Goal: Check status: Check status

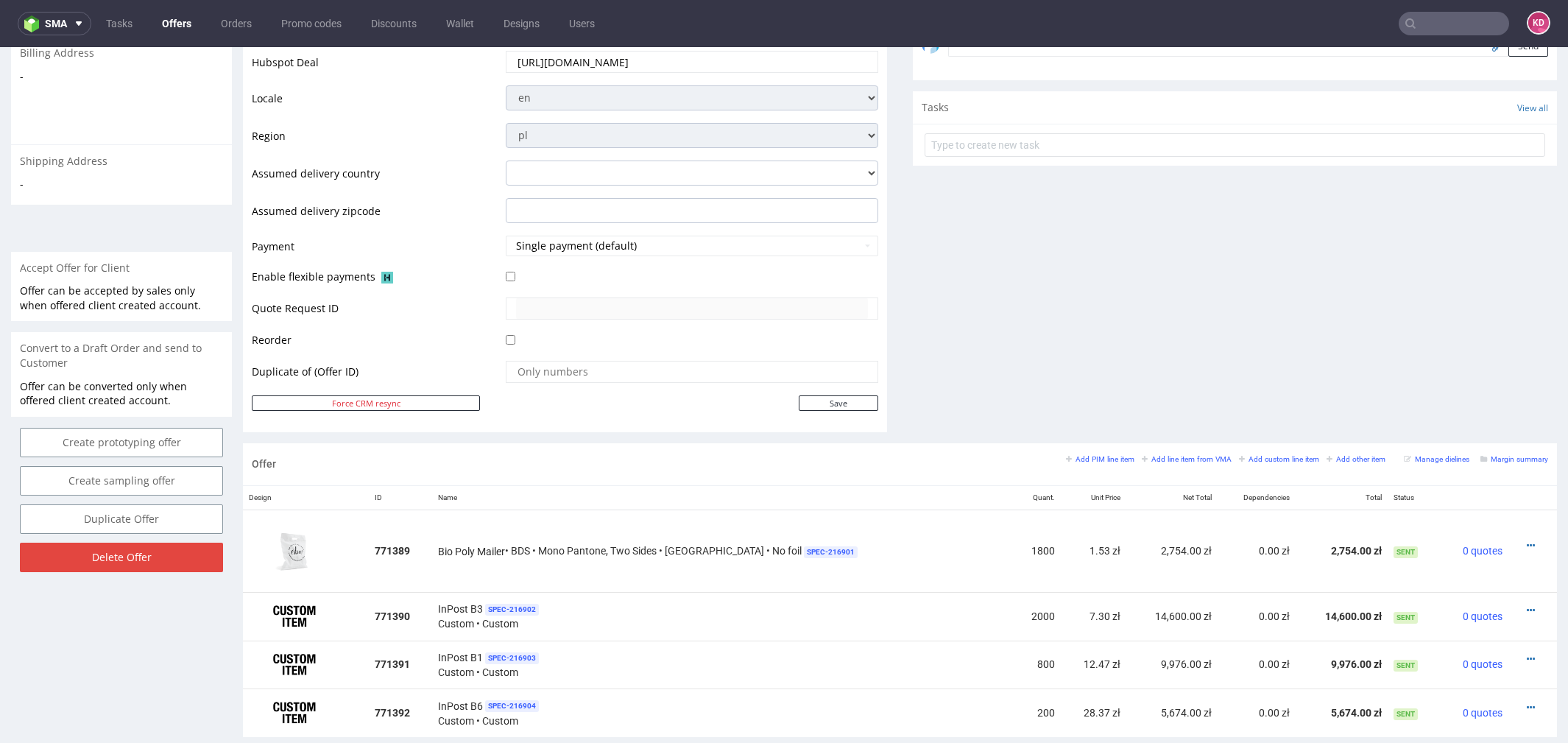
scroll to position [556, 0]
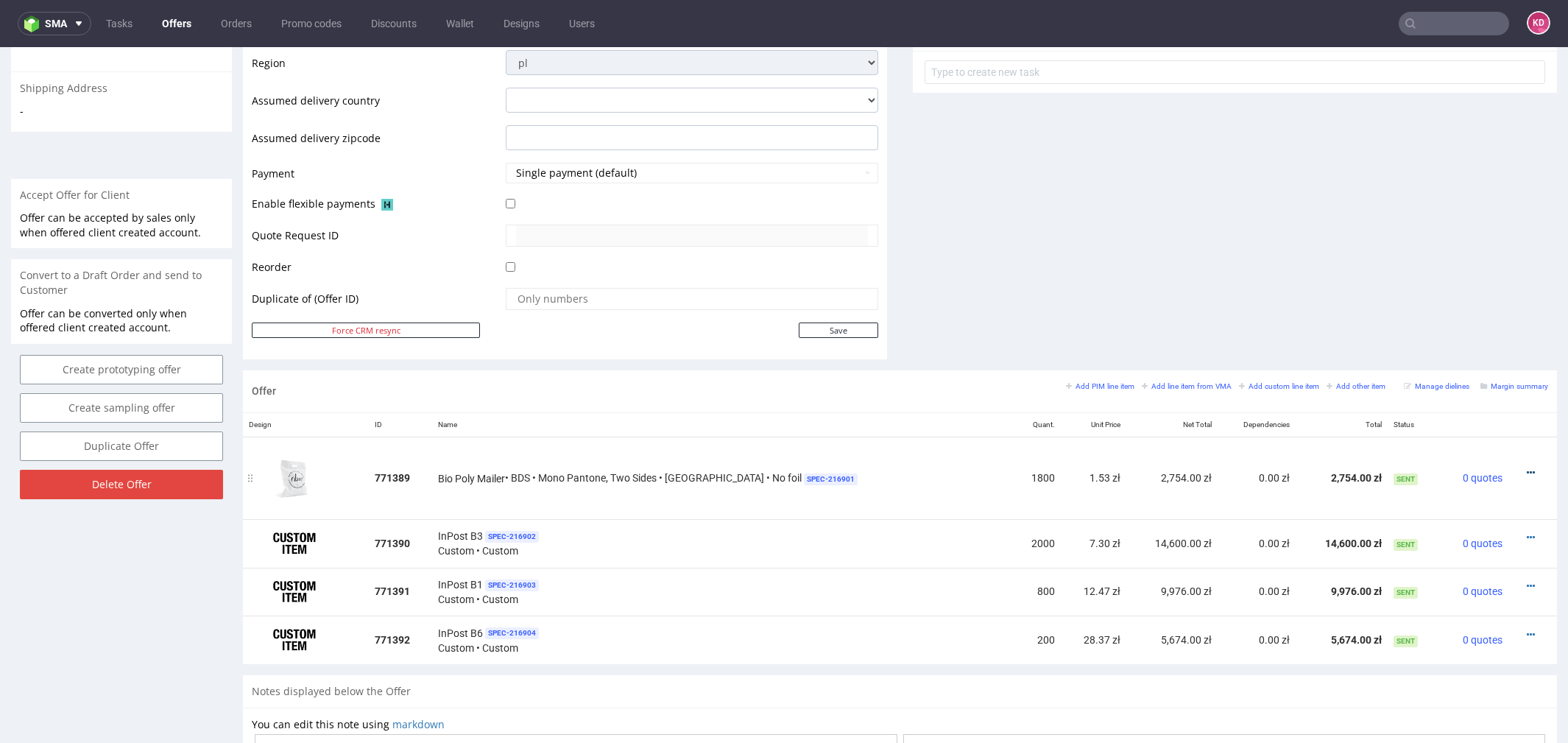
click at [1527, 468] on icon at bounding box center [1530, 472] width 8 height 10
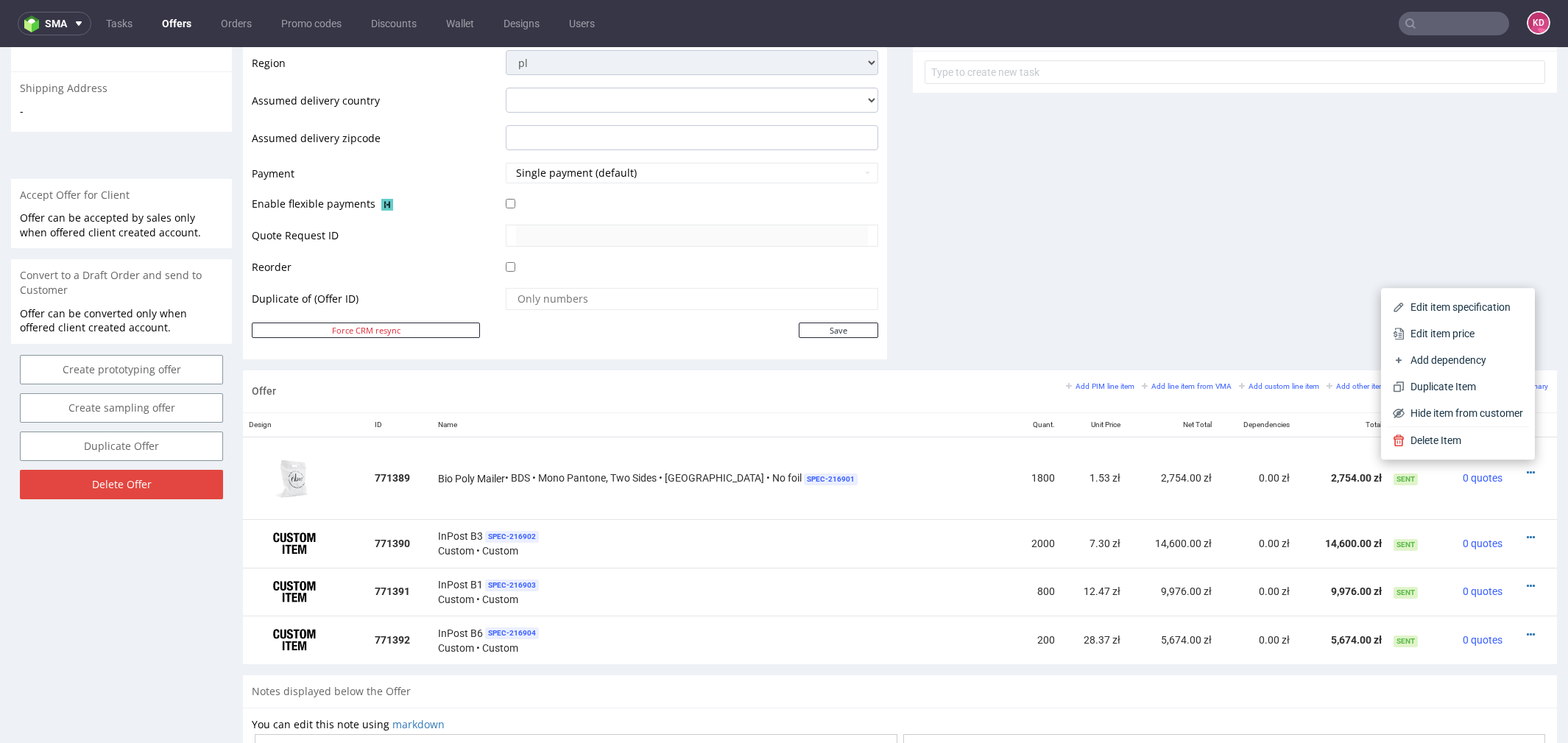
click at [1039, 278] on div "Comments User (0) Automatic (0) Attachments (0) All (0) View all (0) Send Tasks…" at bounding box center [1235, 3] width 644 height 735
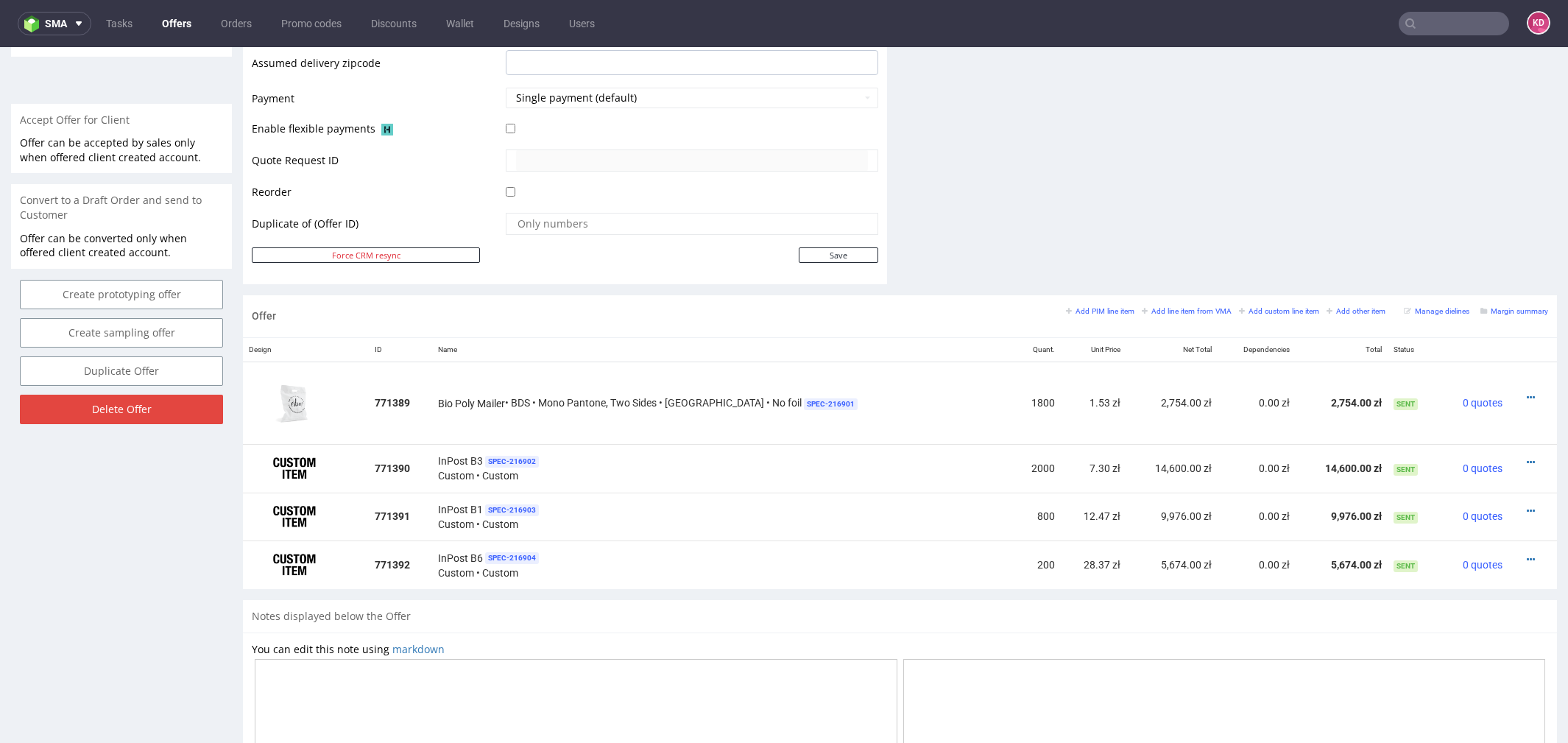
scroll to position [634, 0]
click at [1464, 398] on span "0 quotes" at bounding box center [1483, 400] width 40 height 12
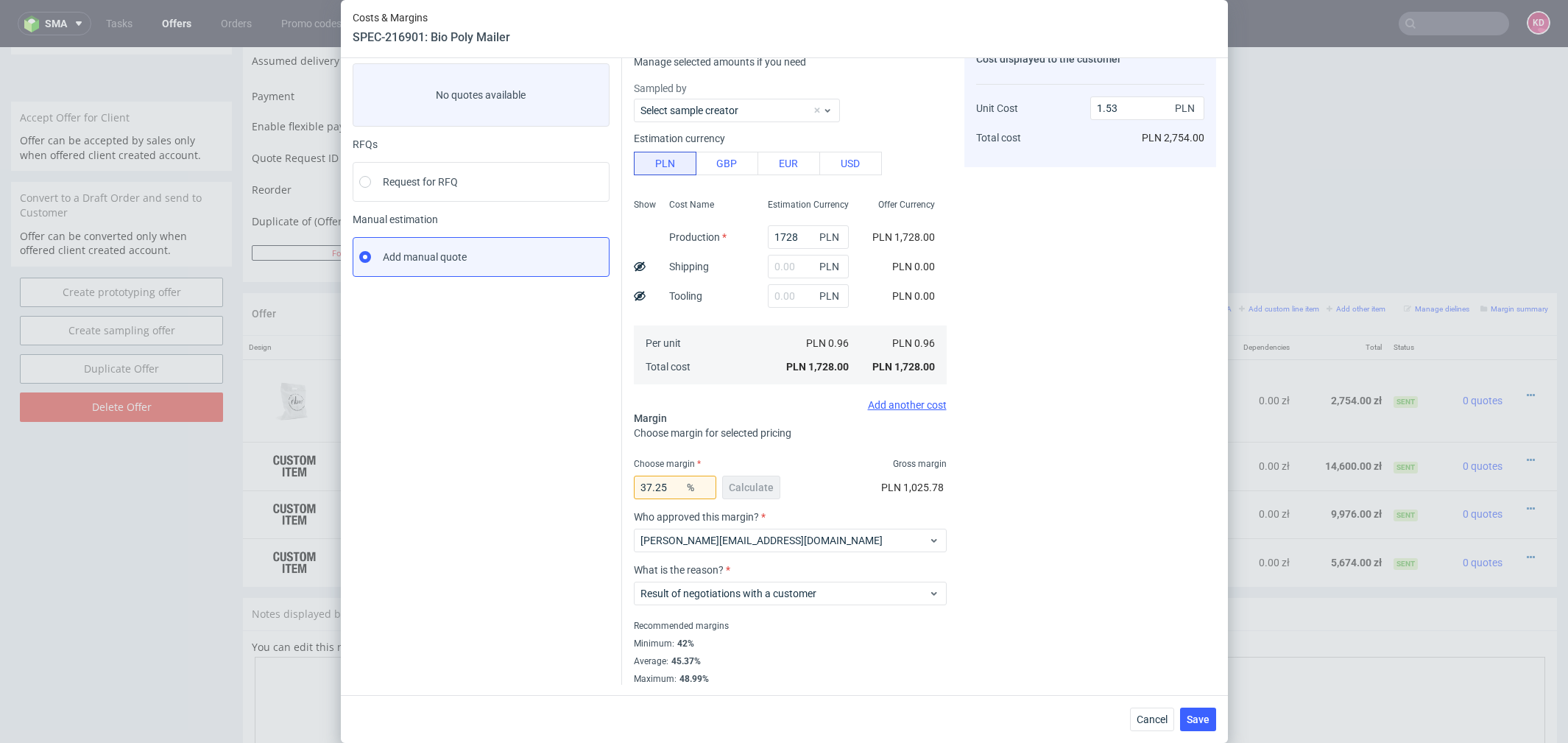
scroll to position [0, 0]
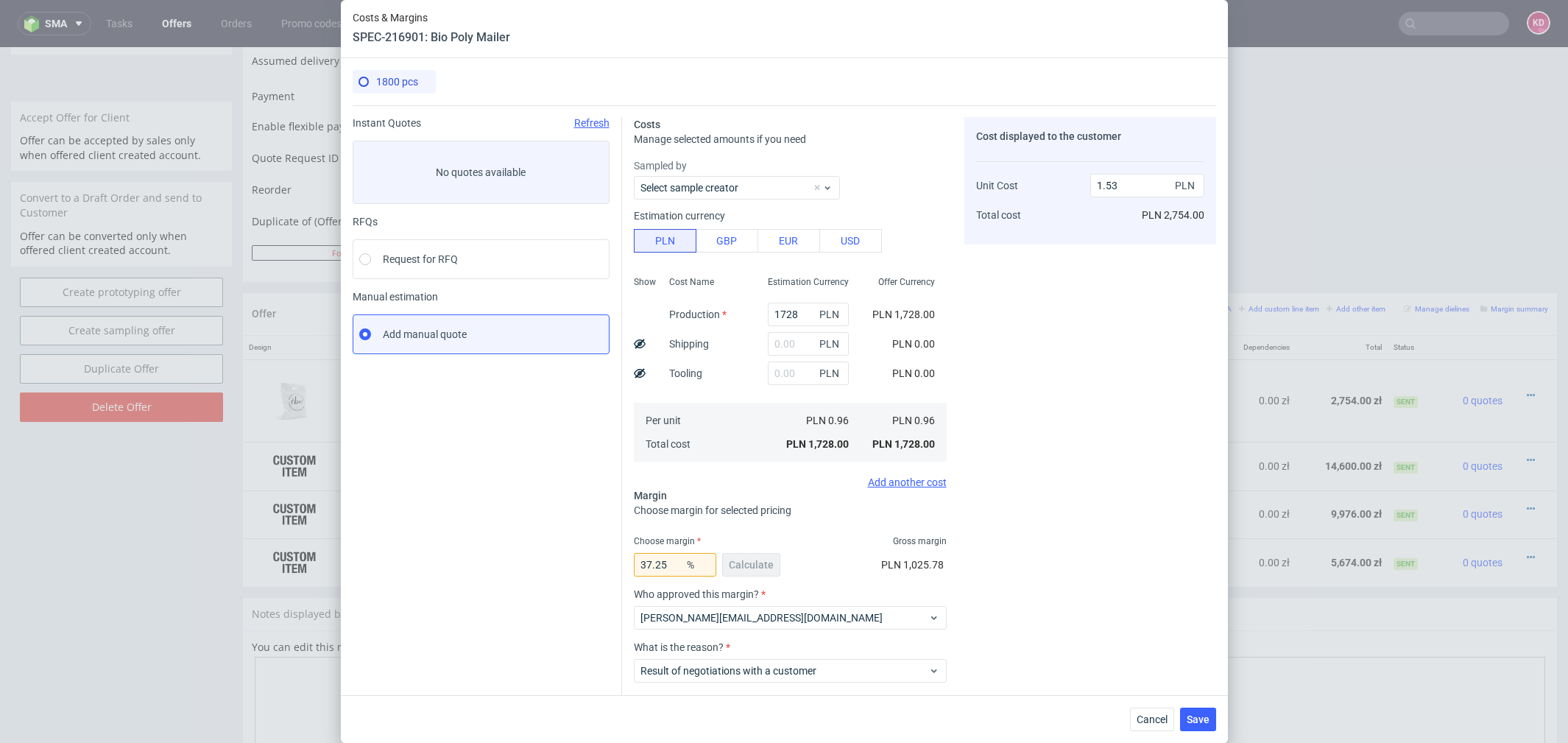
click at [1372, 168] on div "Costs & Margins SPEC-216901: Bio Poly Mailer 1800 pcs Instant Quotes Refresh No…" at bounding box center [784, 372] width 1568 height 743
drag, startPoint x: 1157, startPoint y: 679, endPoint x: 1157, endPoint y: 726, distance: 47.0
click at [1157, 726] on button "Cancel" at bounding box center [1152, 719] width 44 height 24
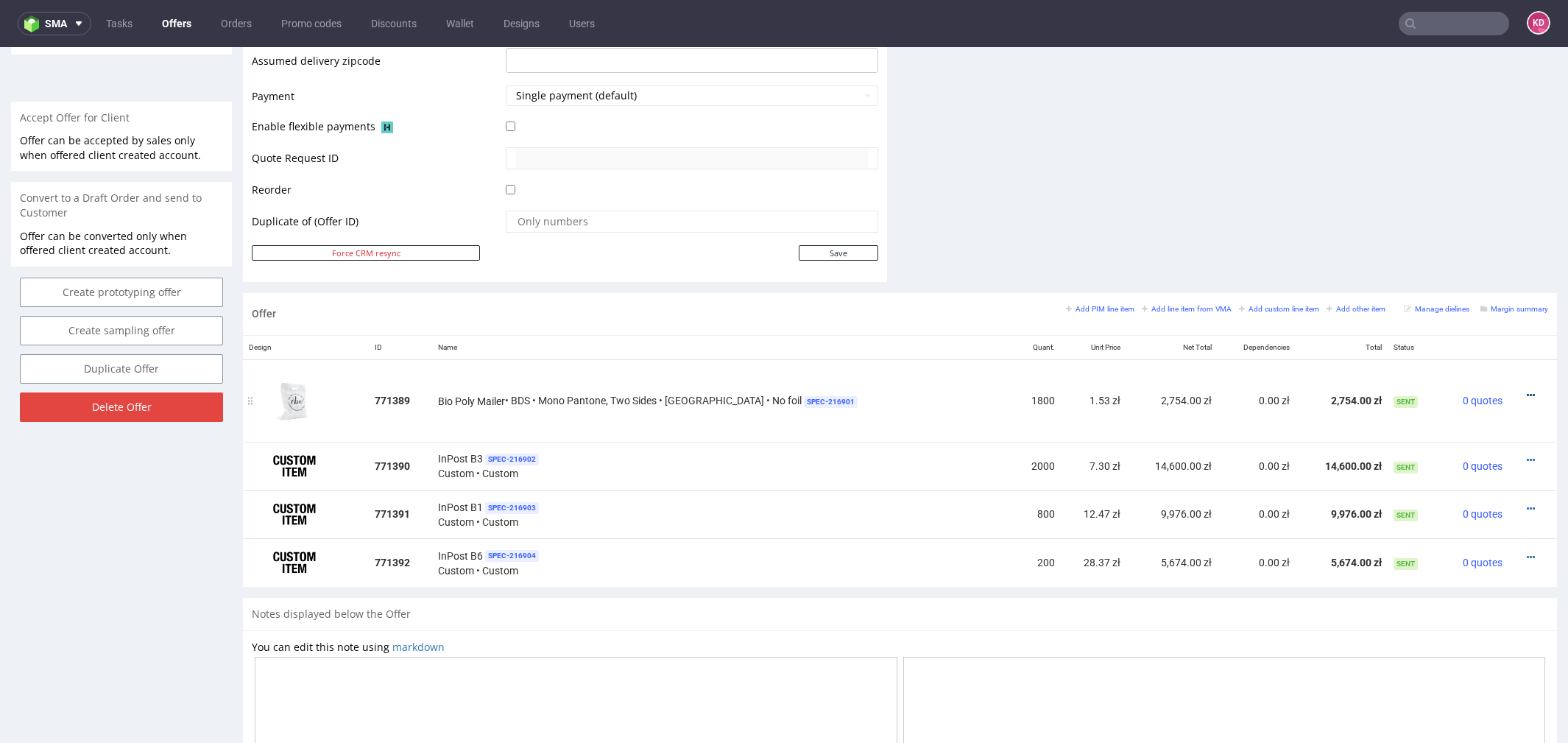
click at [1527, 391] on icon at bounding box center [1530, 395] width 8 height 10
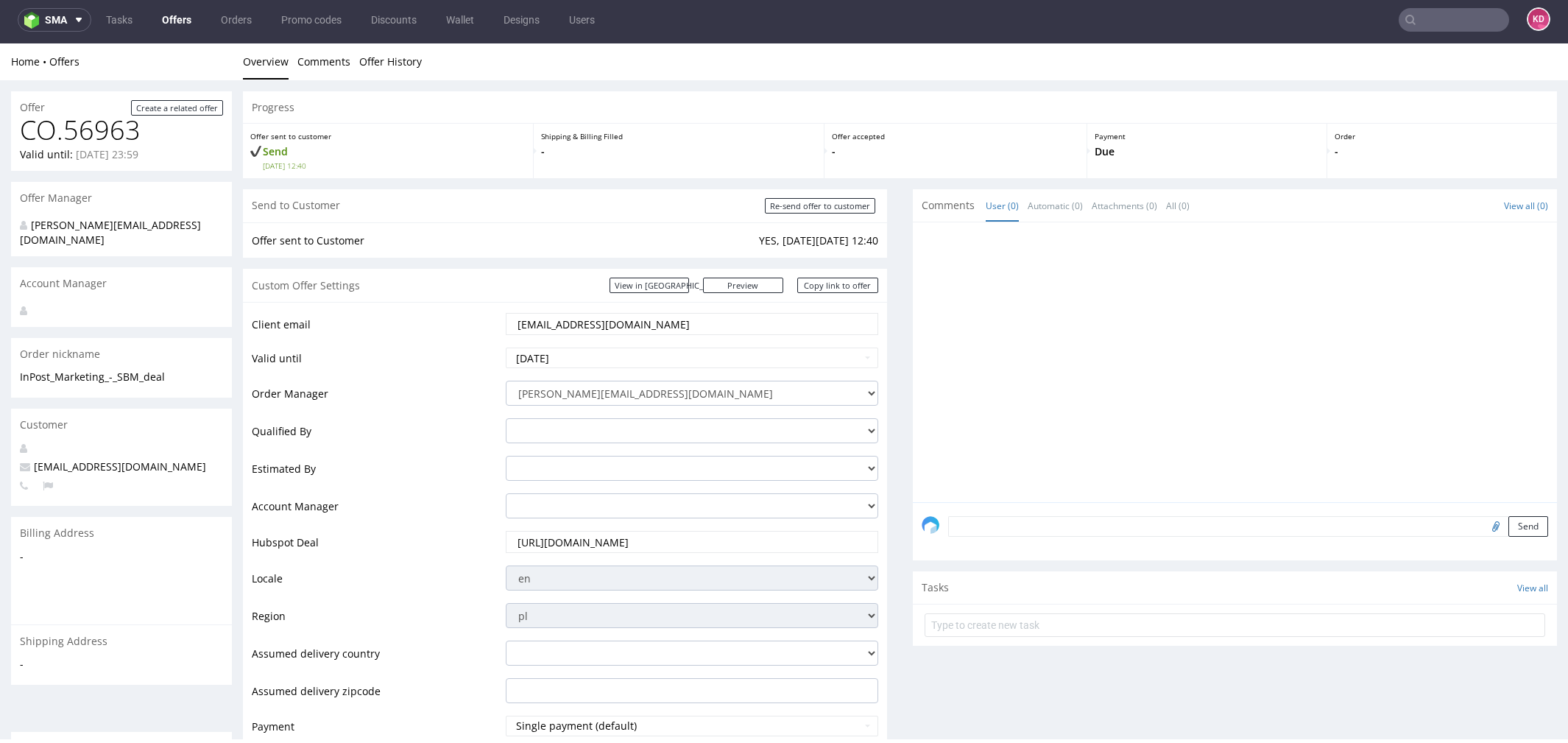
click at [82, 126] on h1 "CO.56963" at bounding box center [121, 130] width 203 height 29
